Goal: Browse casually: Explore the website without a specific task or goal

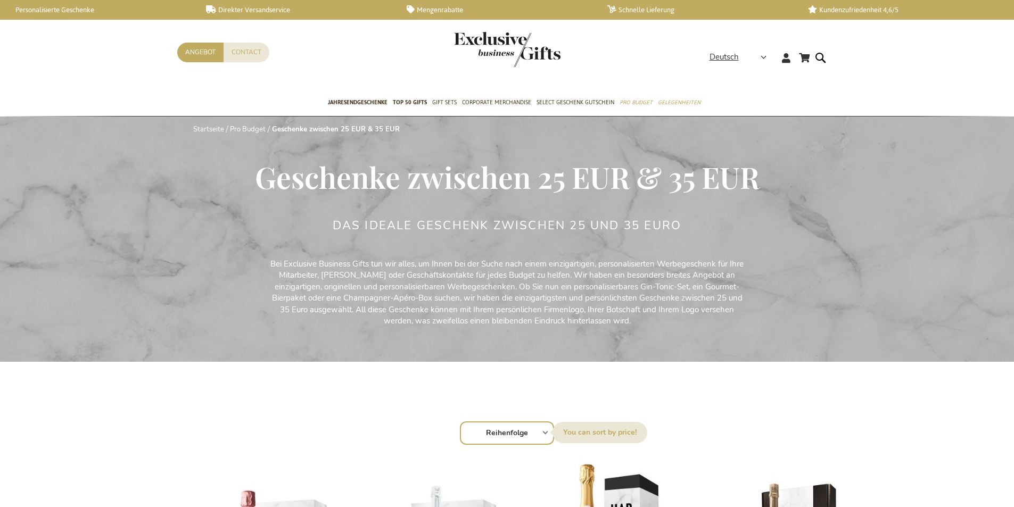
scroll to position [213, 0]
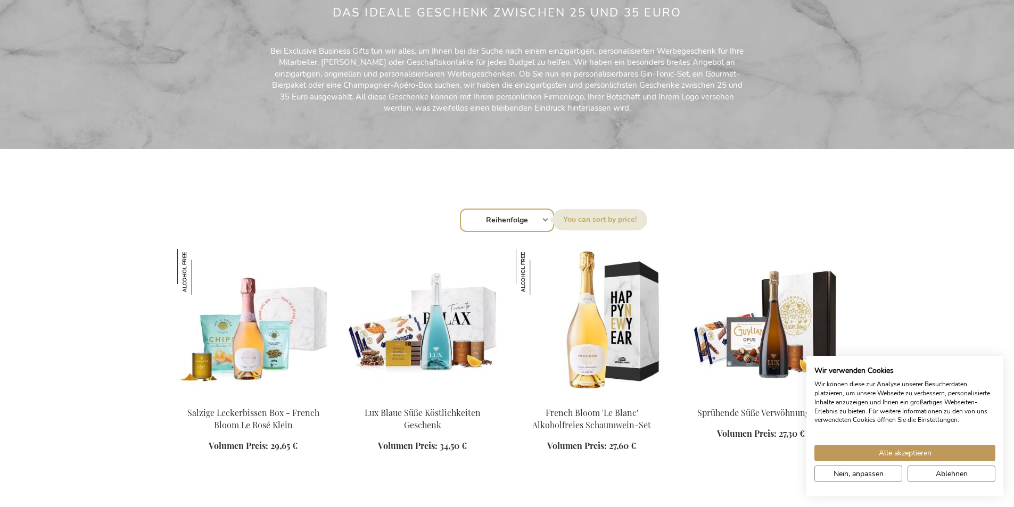
click at [545, 219] on div "Sortieren nach Reihenfolge Best Sellers Am meisten angesehen [GEOGRAPHIC_DATA] …" at bounding box center [507, 220] width 649 height 26
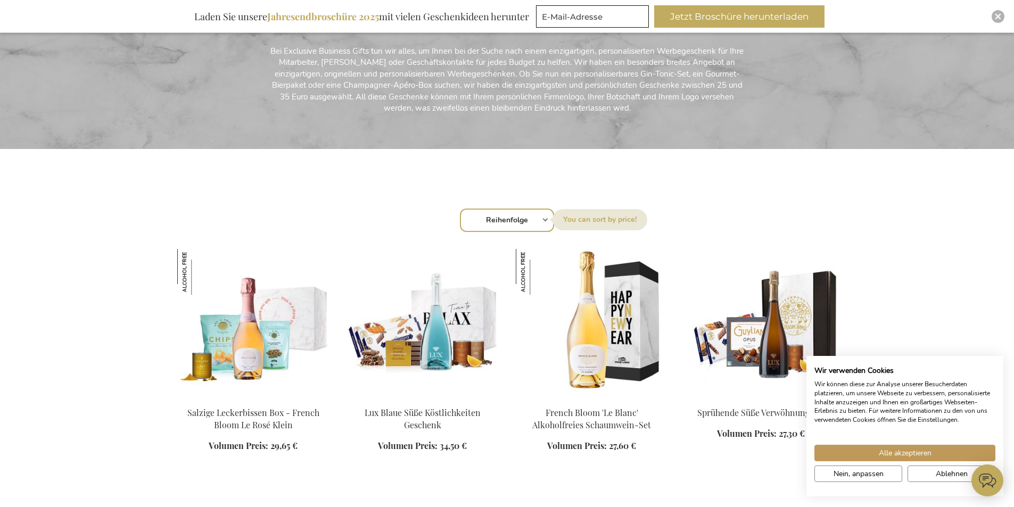
scroll to position [0, 0]
click at [1000, 16] on img "Close" at bounding box center [998, 16] width 6 height 6
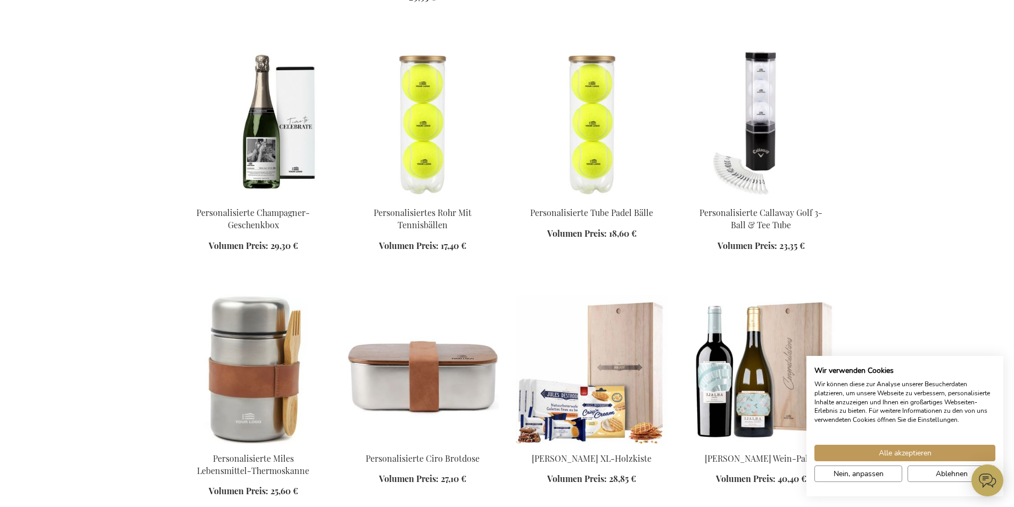
scroll to position [1011, 0]
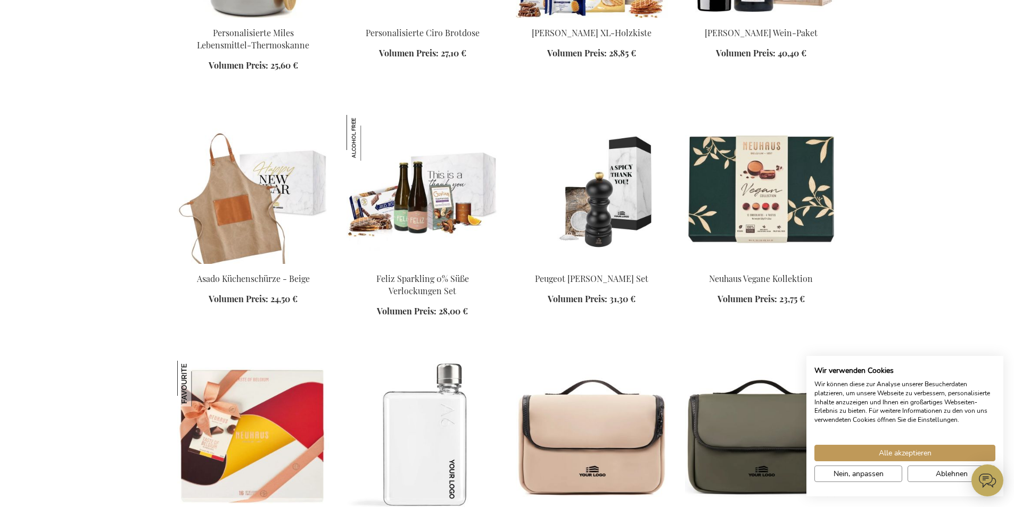
scroll to position [1490, 0]
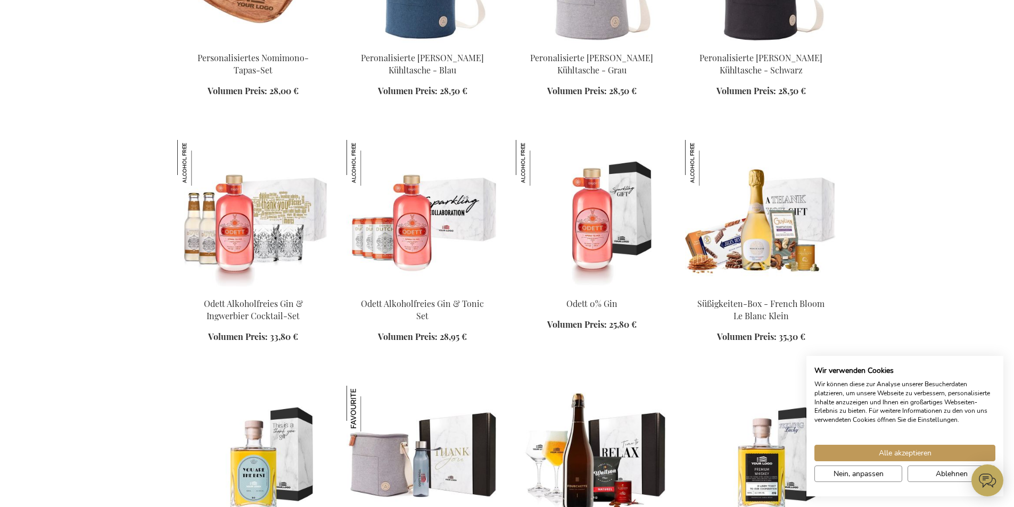
scroll to position [2395, 0]
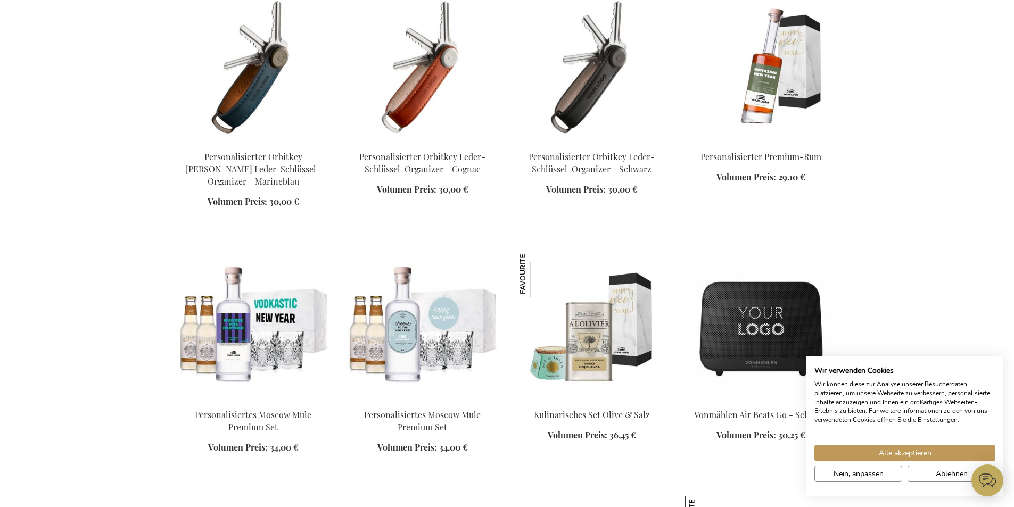
scroll to position [2981, 0]
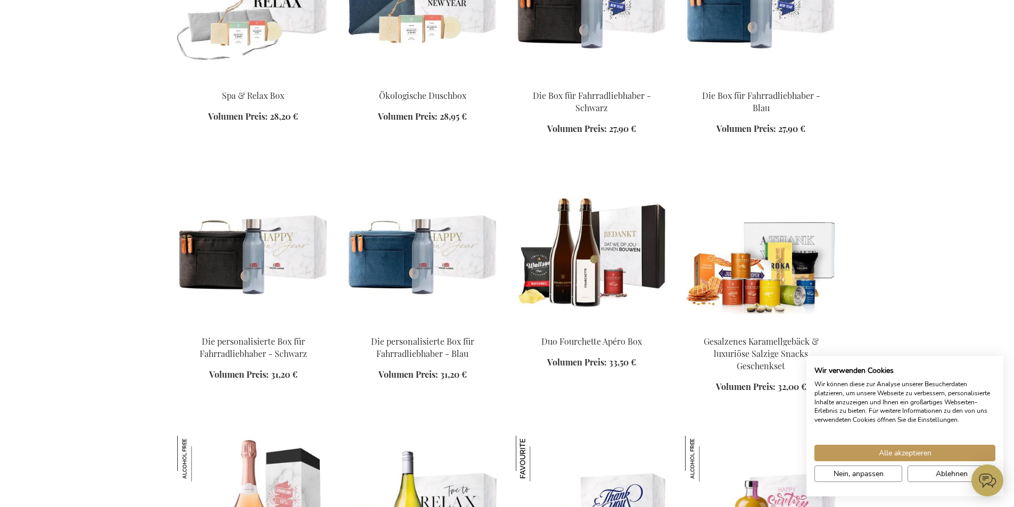
scroll to position [3779, 0]
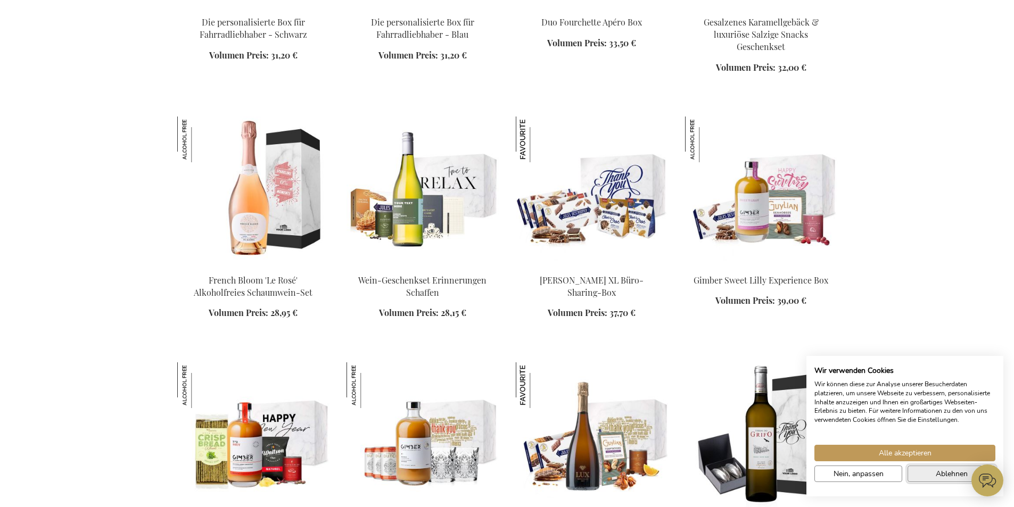
click at [947, 473] on span "Ablehnen" at bounding box center [952, 473] width 32 height 11
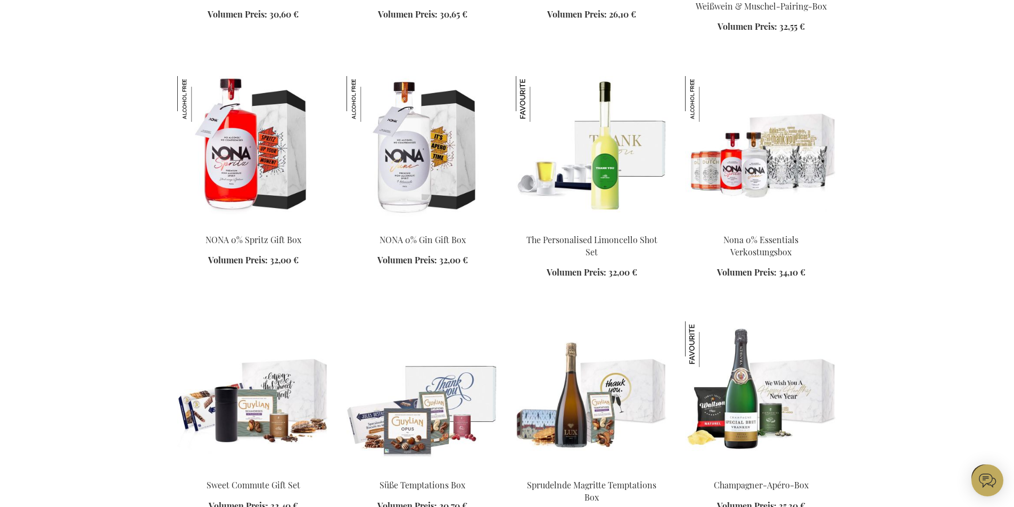
scroll to position [4684, 0]
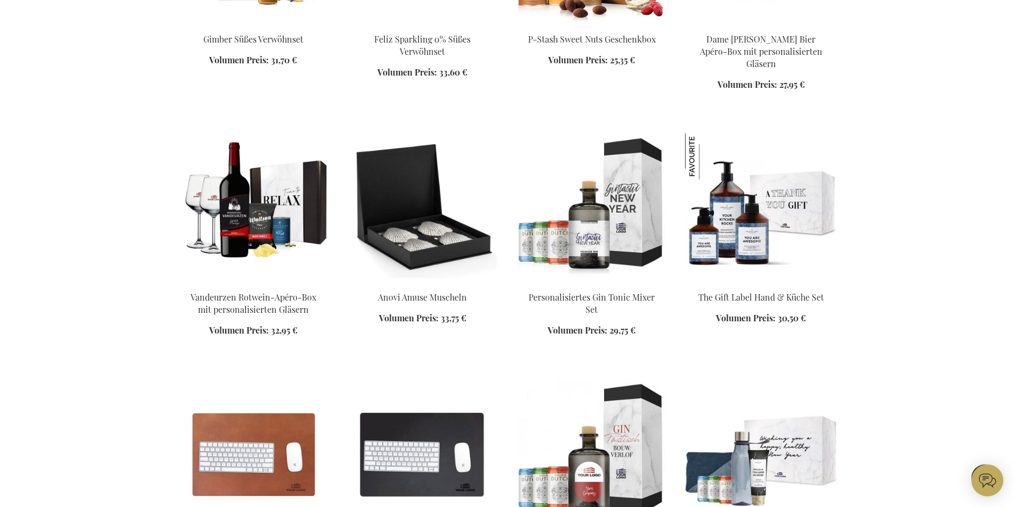
scroll to position [5376, 0]
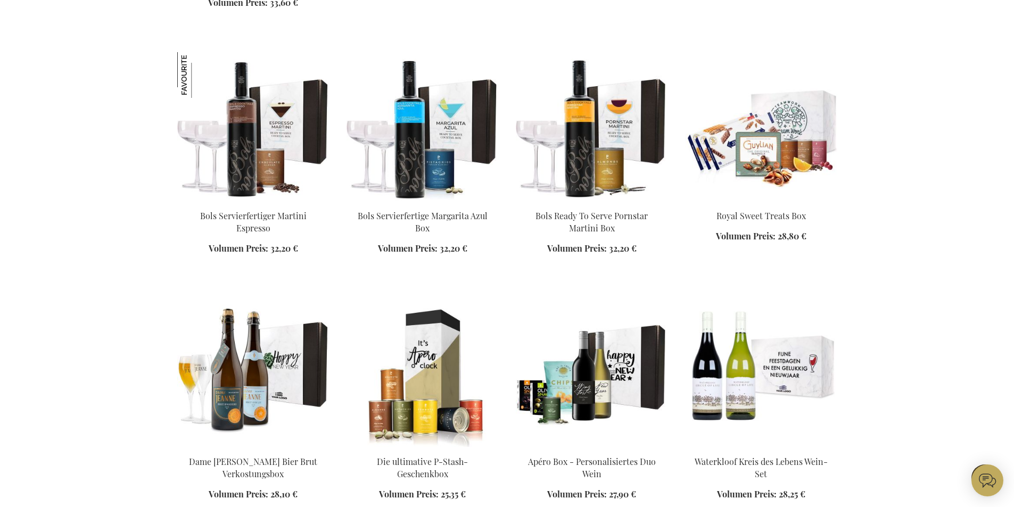
scroll to position [6068, 0]
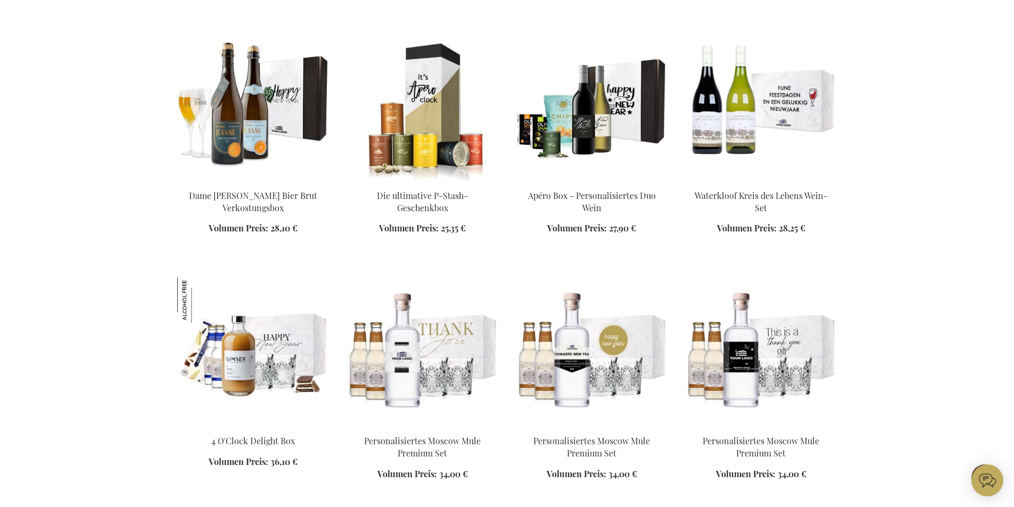
scroll to position [6281, 0]
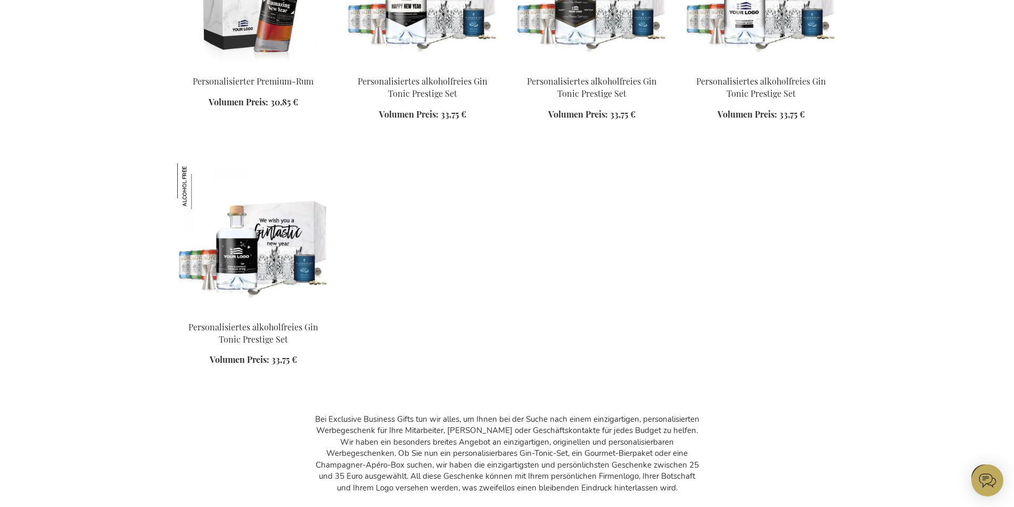
scroll to position [7026, 0]
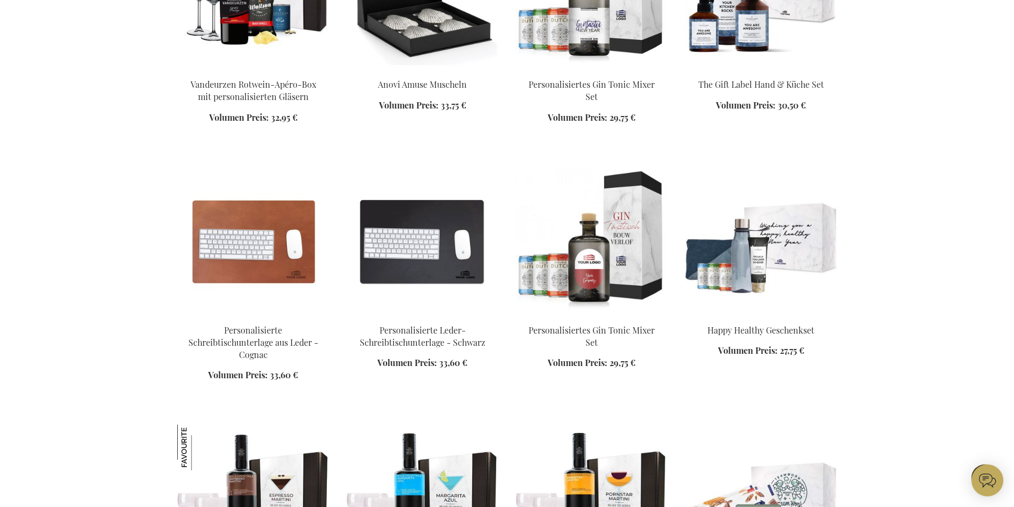
scroll to position [5695, 0]
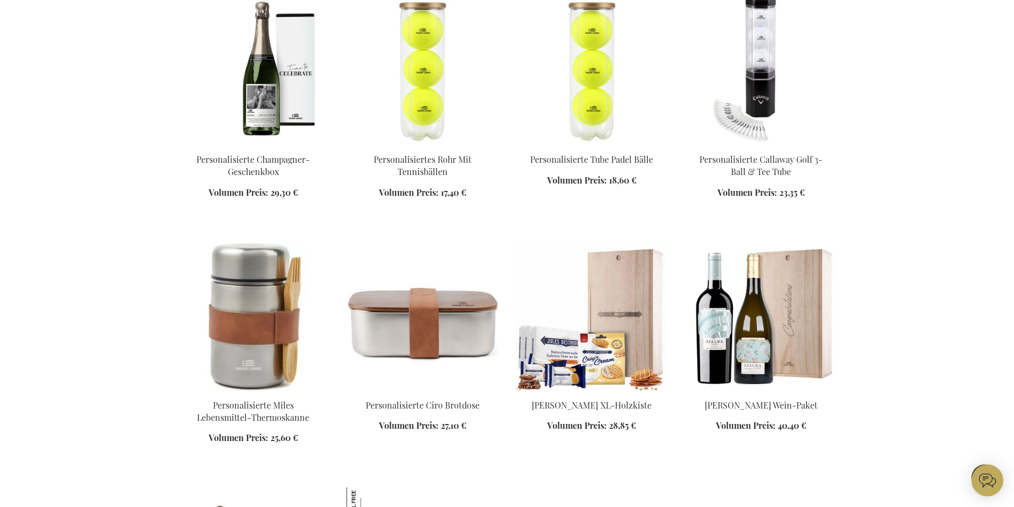
scroll to position [1011, 0]
